Goal: Information Seeking & Learning: Learn about a topic

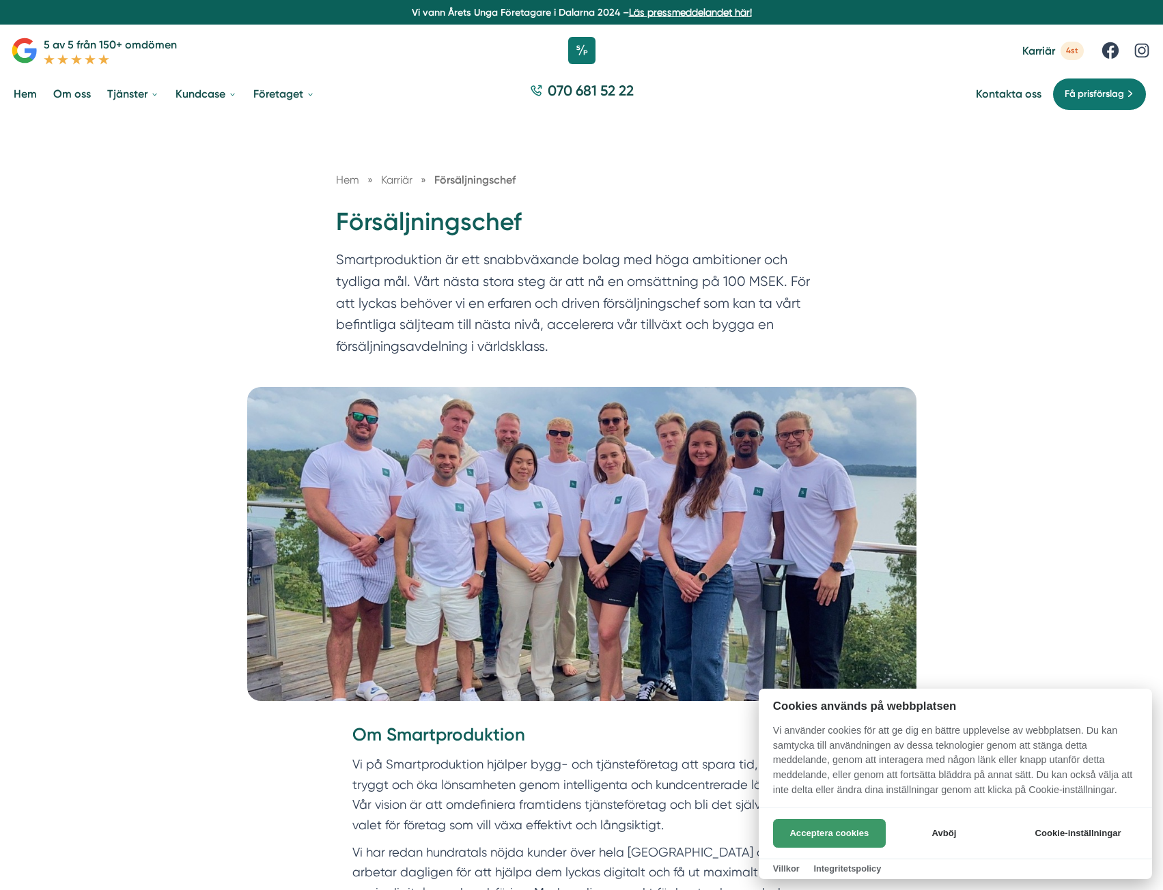
click at [849, 832] on button "Acceptera cookies" at bounding box center [829, 833] width 113 height 29
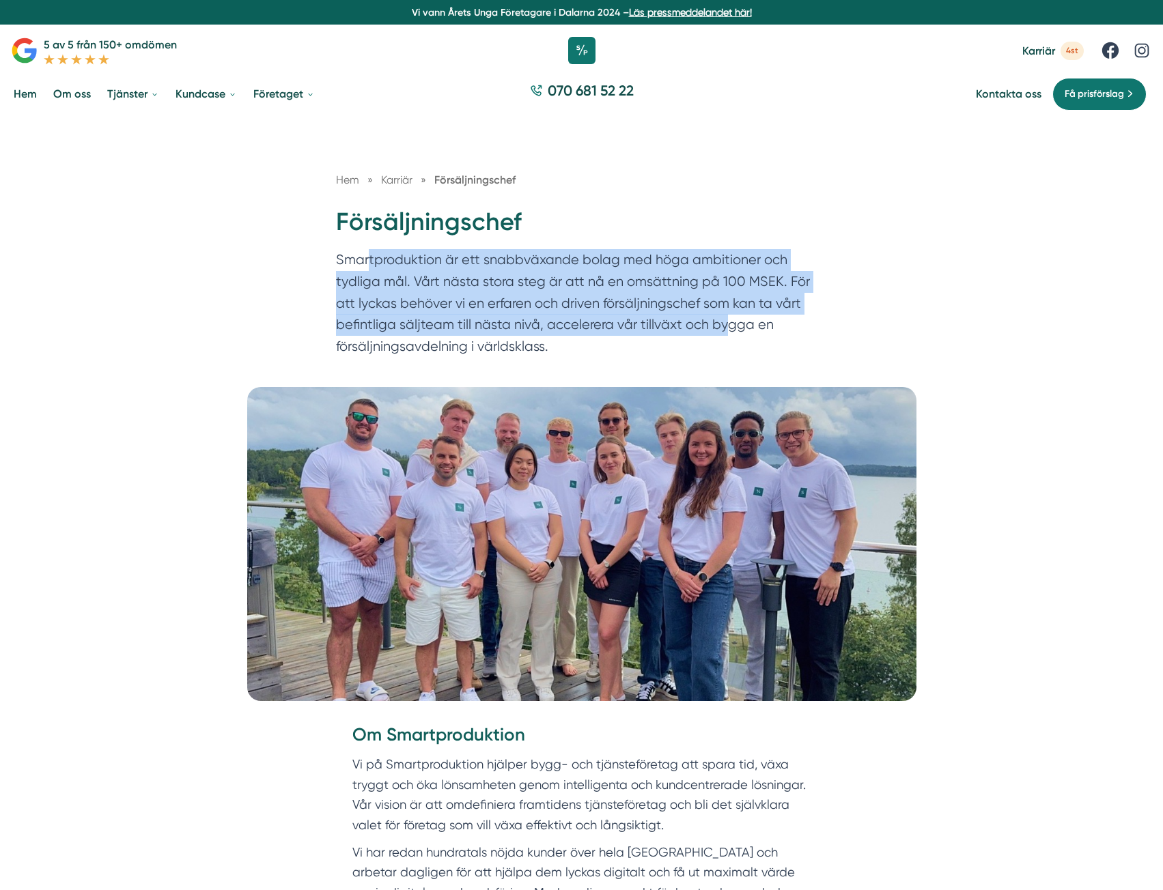
drag, startPoint x: 369, startPoint y: 256, endPoint x: 729, endPoint y: 320, distance: 366.1
click at [728, 320] on p "Smartproduktion är ett snabbväxande bolag med höga ambitioner och tydliga mål. …" at bounding box center [582, 306] width 492 height 115
click at [730, 320] on p "Smartproduktion är ett snabbväxande bolag med höga ambitioner och tydliga mål. …" at bounding box center [582, 306] width 492 height 115
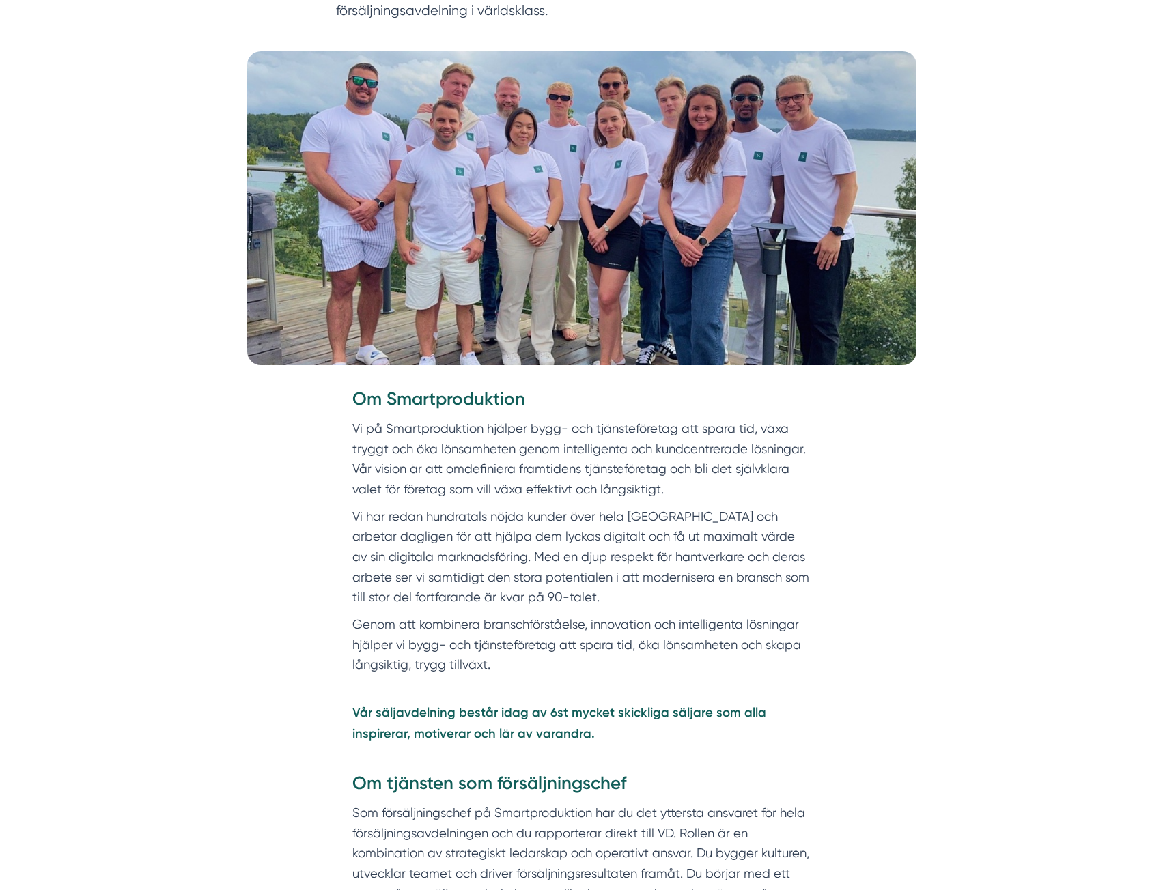
scroll to position [341, 0]
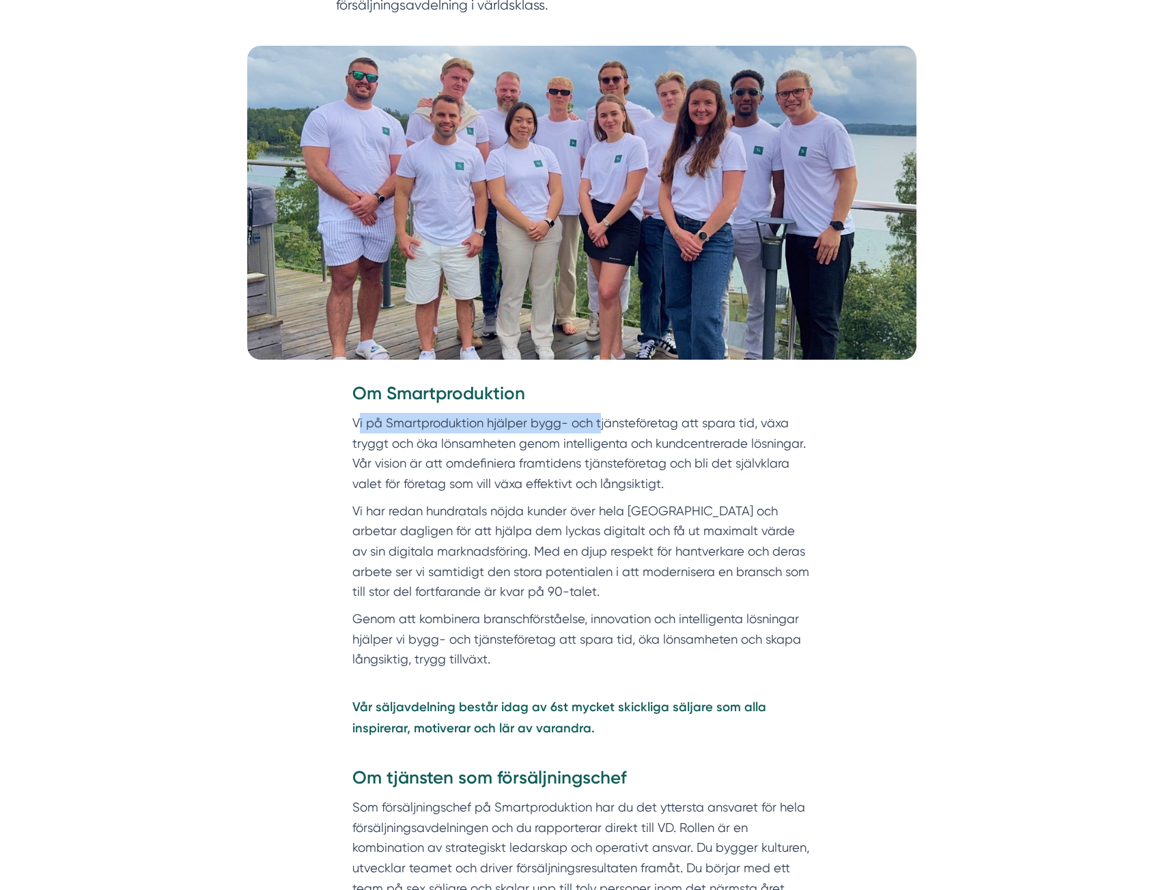
drag, startPoint x: 358, startPoint y: 421, endPoint x: 597, endPoint y: 425, distance: 239.7
click at [597, 425] on p "Vi på Smartproduktion hjälper bygg- och tjänsteföretag att spara tid, växa tryg…" at bounding box center [581, 453] width 459 height 81
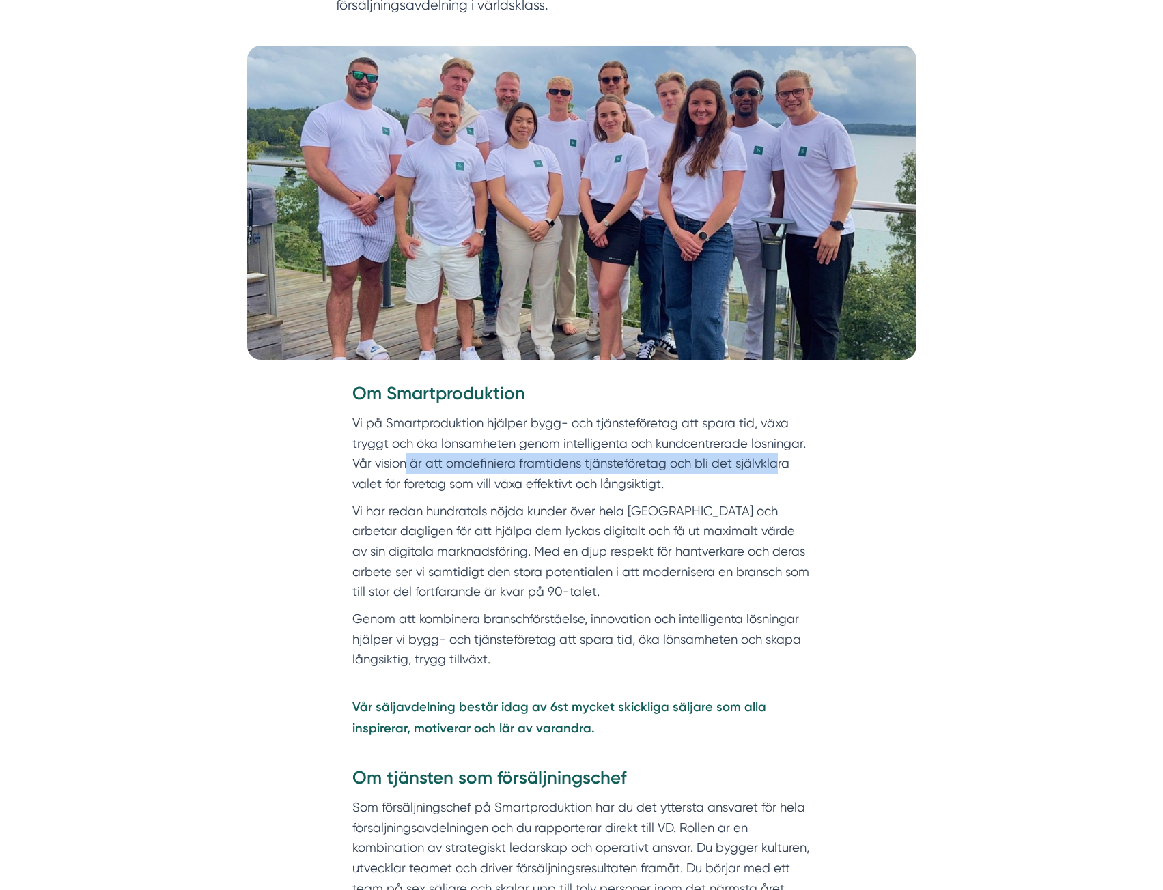
drag, startPoint x: 408, startPoint y: 459, endPoint x: 774, endPoint y: 468, distance: 366.8
click at [774, 468] on p "Vi på Smartproduktion hjälper bygg- och tjänsteföretag att spara tid, växa tryg…" at bounding box center [581, 453] width 459 height 81
click at [775, 468] on p "Vi på Smartproduktion hjälper bygg- och tjänsteföretag att spara tid, växa tryg…" at bounding box center [581, 453] width 459 height 81
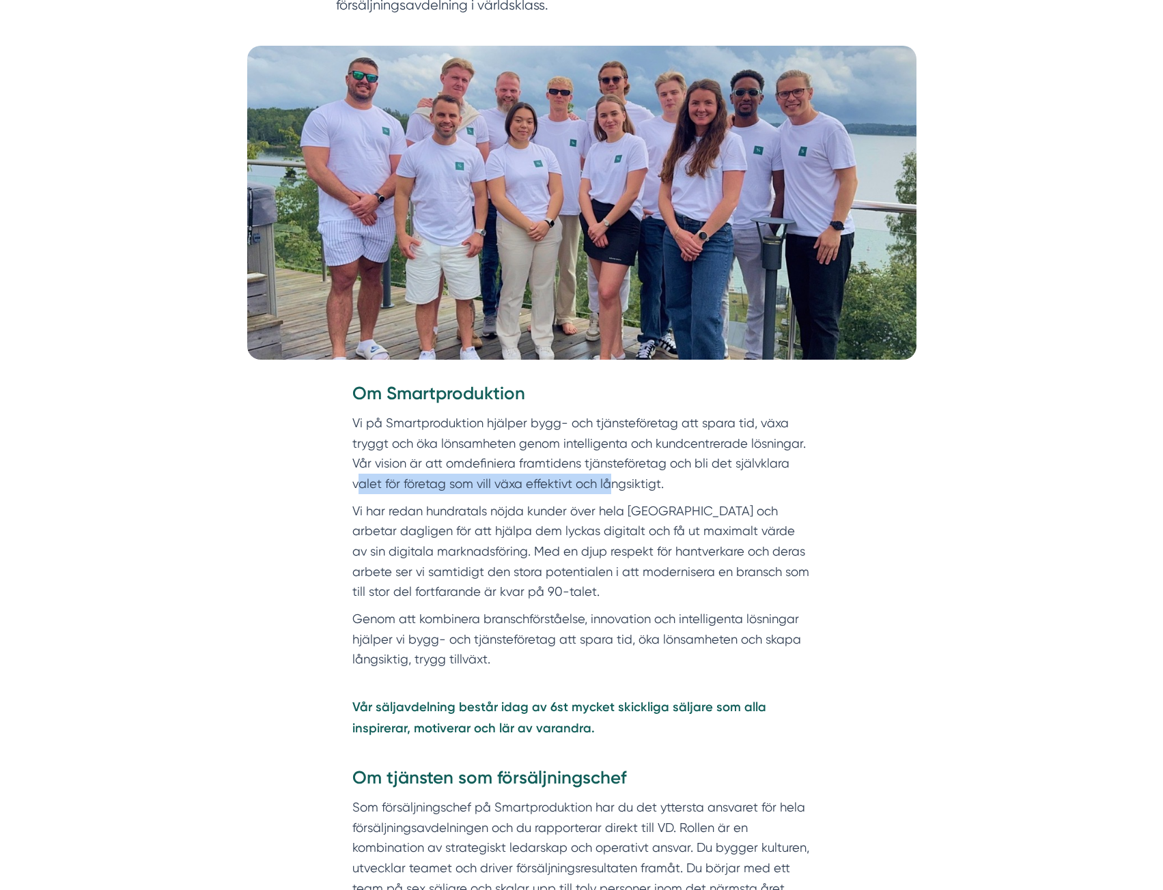
drag, startPoint x: 360, startPoint y: 485, endPoint x: 634, endPoint y: 489, distance: 273.8
click at [626, 490] on p "Vi på Smartproduktion hjälper bygg- och tjänsteföretag att spara tid, växa tryg…" at bounding box center [581, 453] width 459 height 81
click at [634, 489] on p "Vi på Smartproduktion hjälper bygg- och tjänsteföretag att spara tid, växa tryg…" at bounding box center [581, 453] width 459 height 81
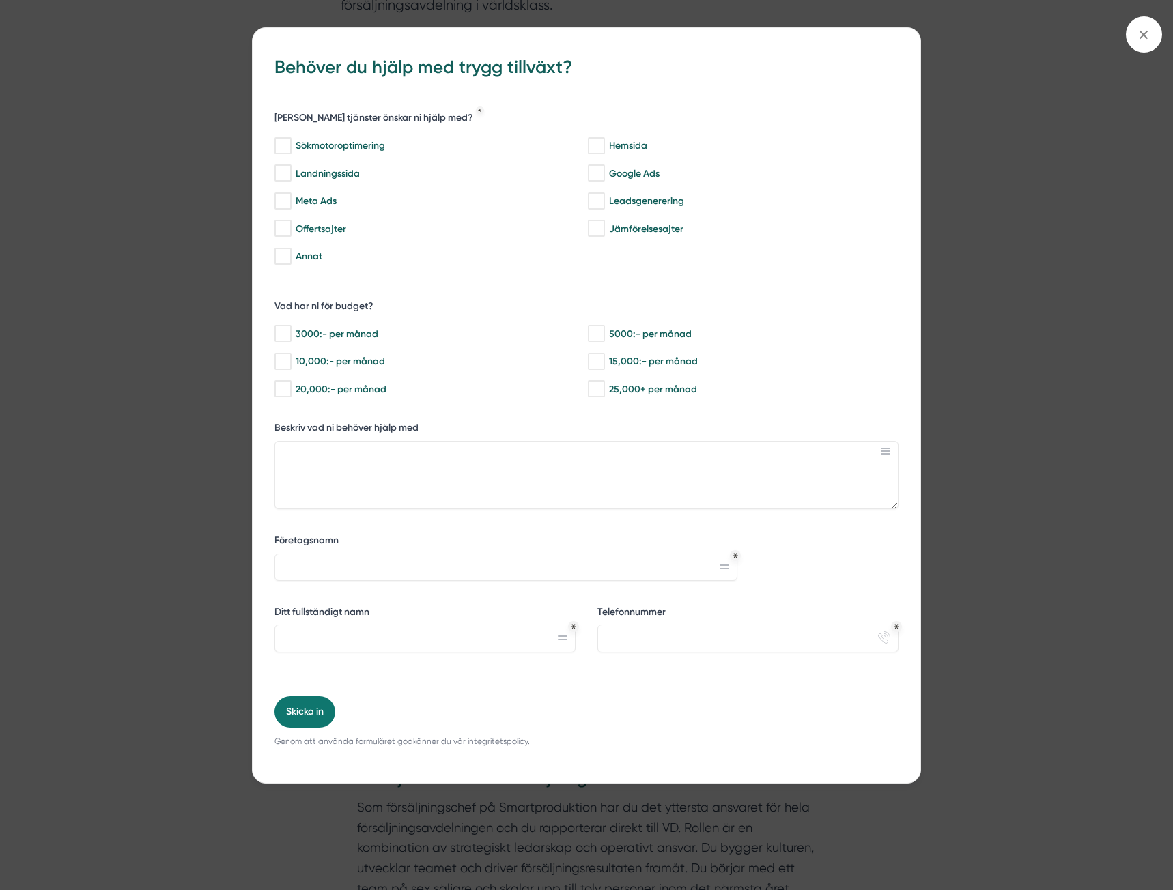
click at [119, 468] on div "bbc9b822-b2c6-488a-ab3e-9a2d59e49c7c Behöver du hjälp med trygg tillväxt? [PERS…" at bounding box center [586, 445] width 1173 height 890
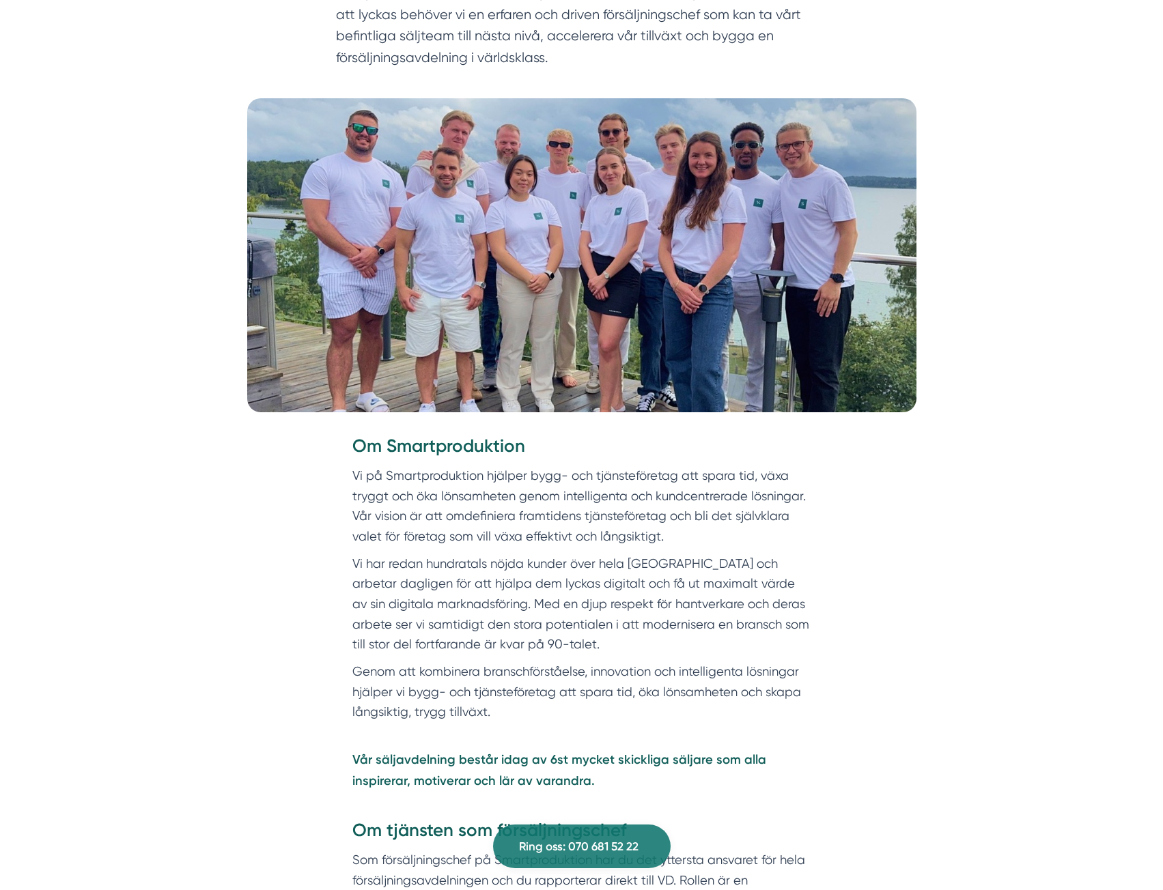
scroll to position [0, 0]
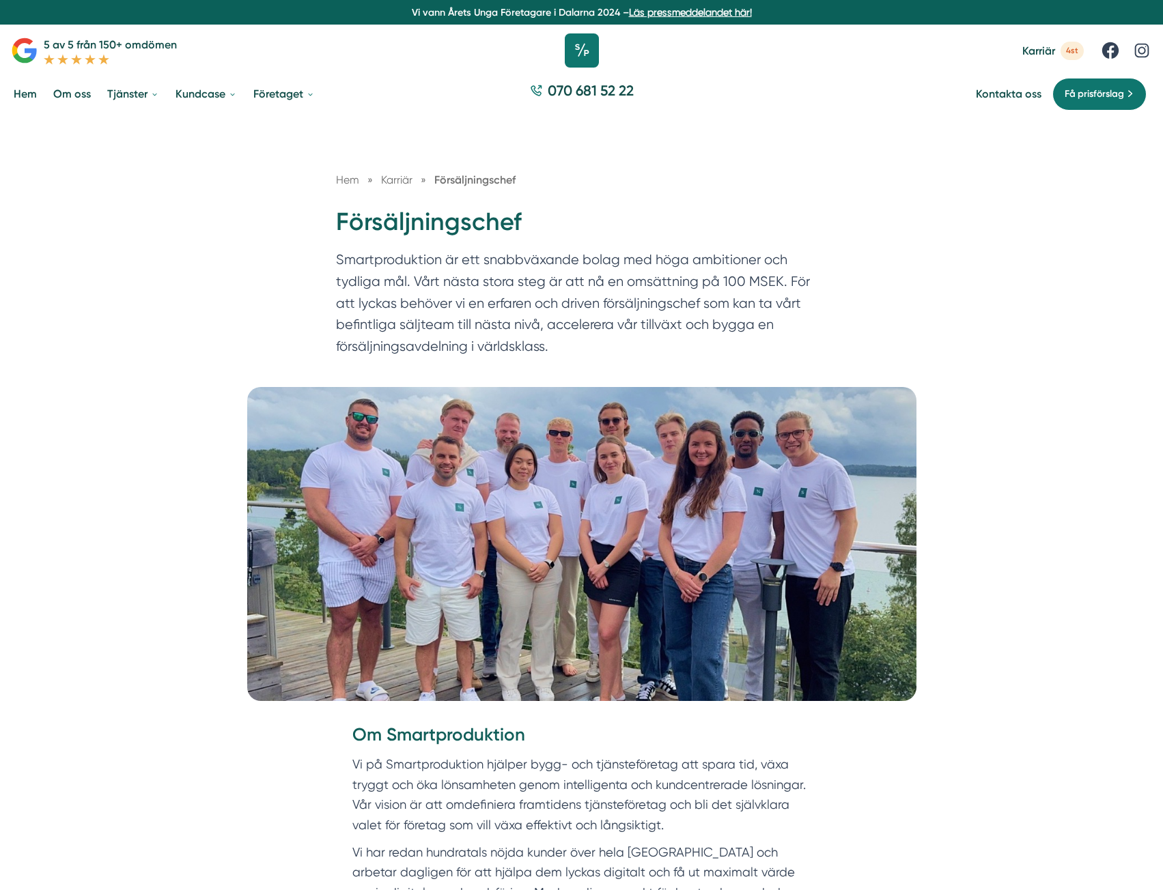
click at [581, 53] on icon at bounding box center [582, 50] width 34 height 34
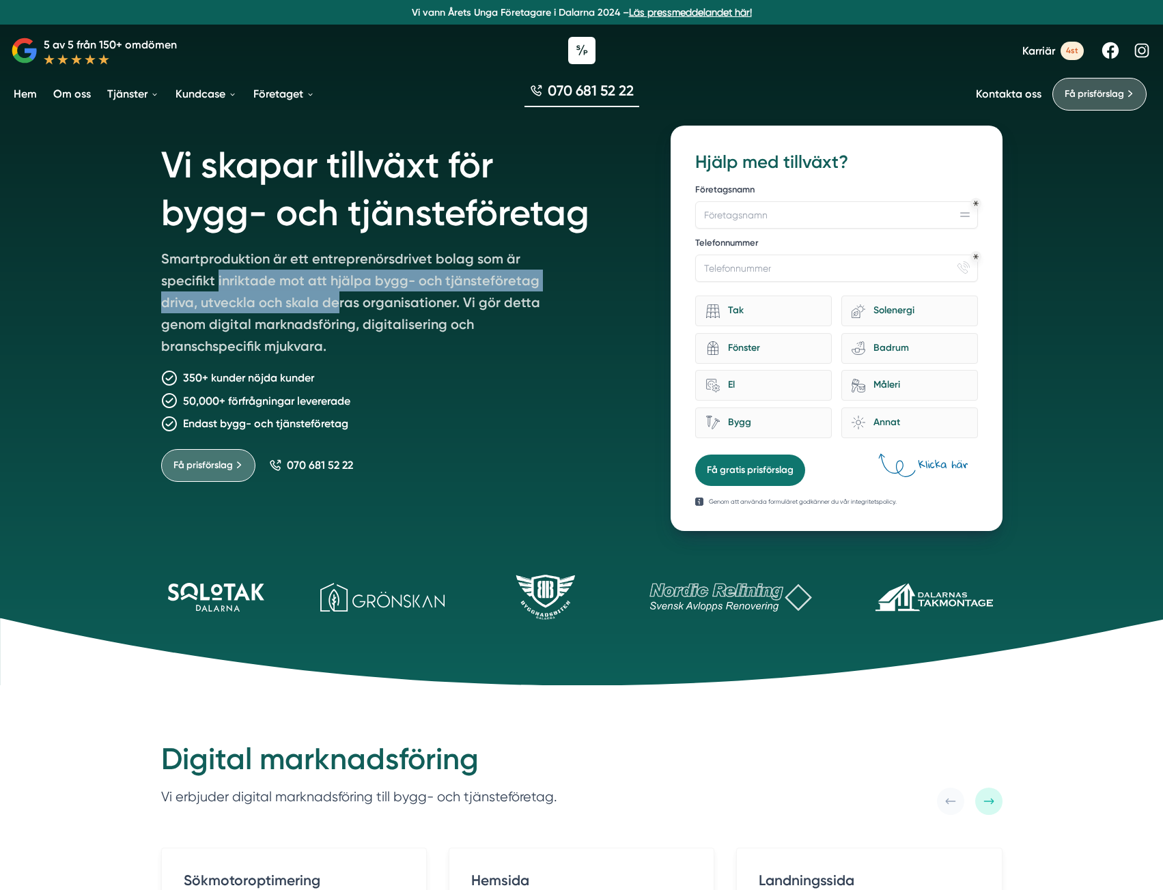
drag, startPoint x: 218, startPoint y: 283, endPoint x: 339, endPoint y: 313, distance: 124.7
click at [339, 313] on p "Smartproduktion är ett entreprenörsdrivet bolag som är specifikt inriktade mot …" at bounding box center [357, 305] width 393 height 115
